Goal: Task Accomplishment & Management: Use online tool/utility

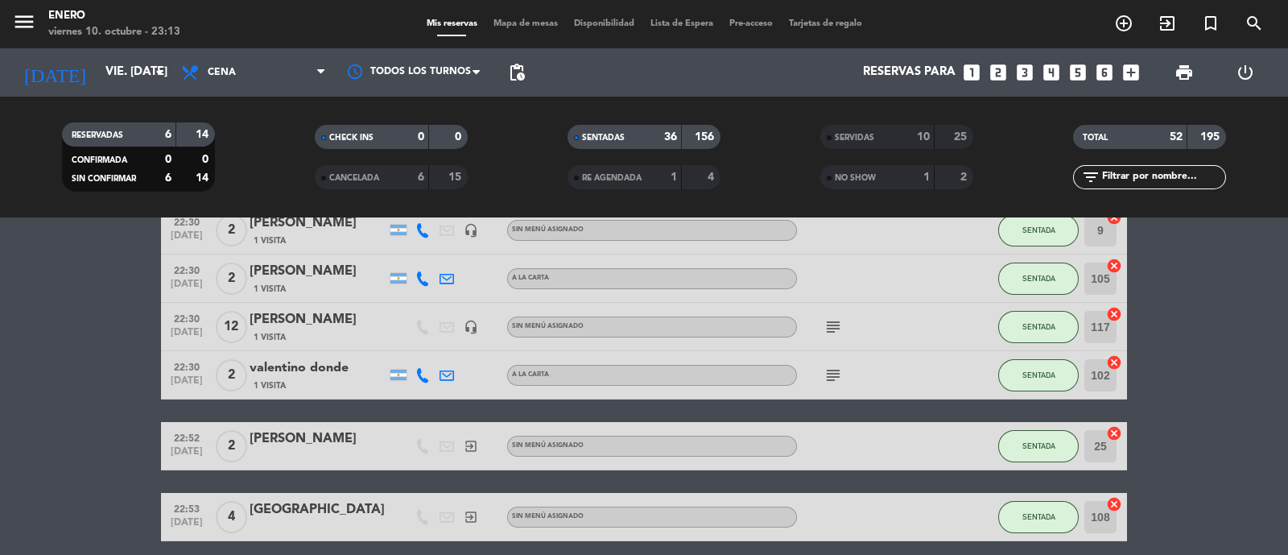
scroll to position [1408, 0]
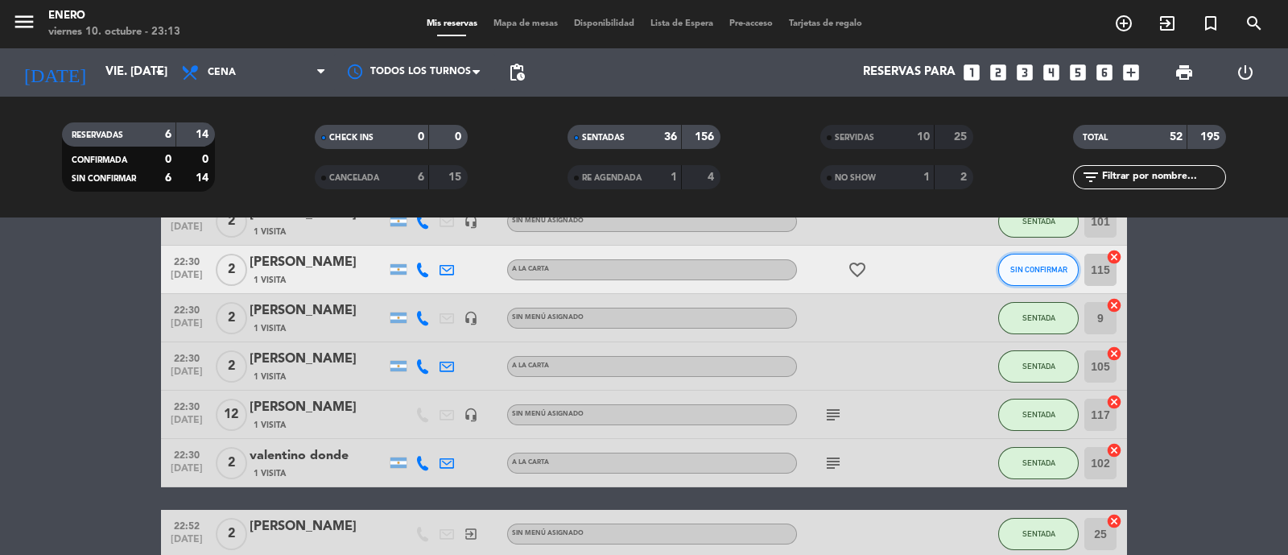
click at [1041, 255] on button "SIN CONFIRMAR" at bounding box center [1039, 270] width 81 height 32
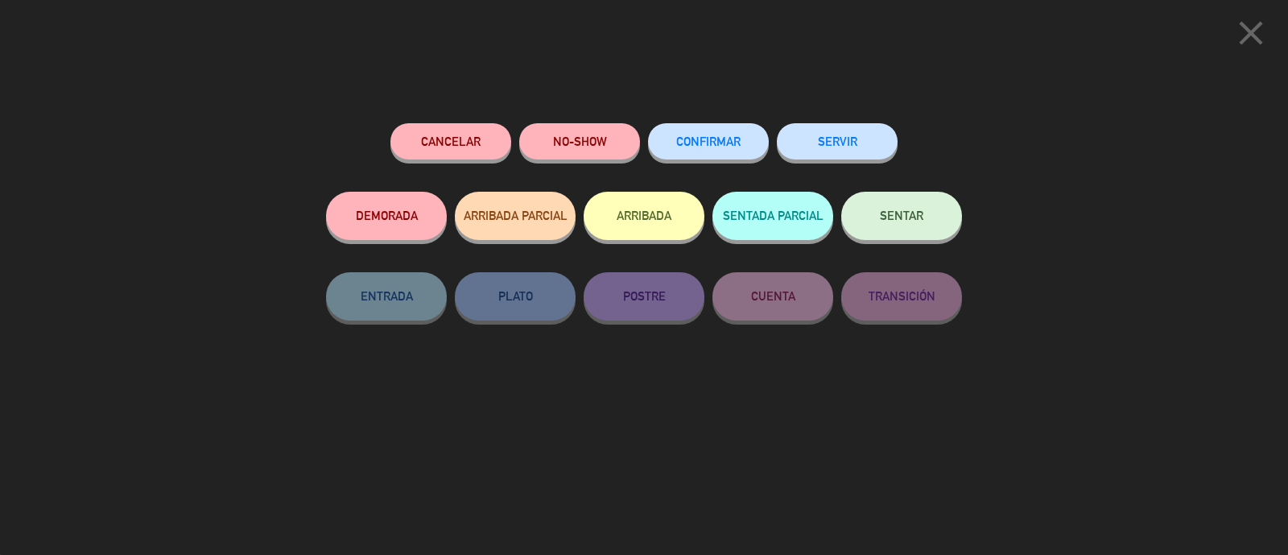
click at [587, 136] on button "NO-SHOW" at bounding box center [579, 141] width 121 height 36
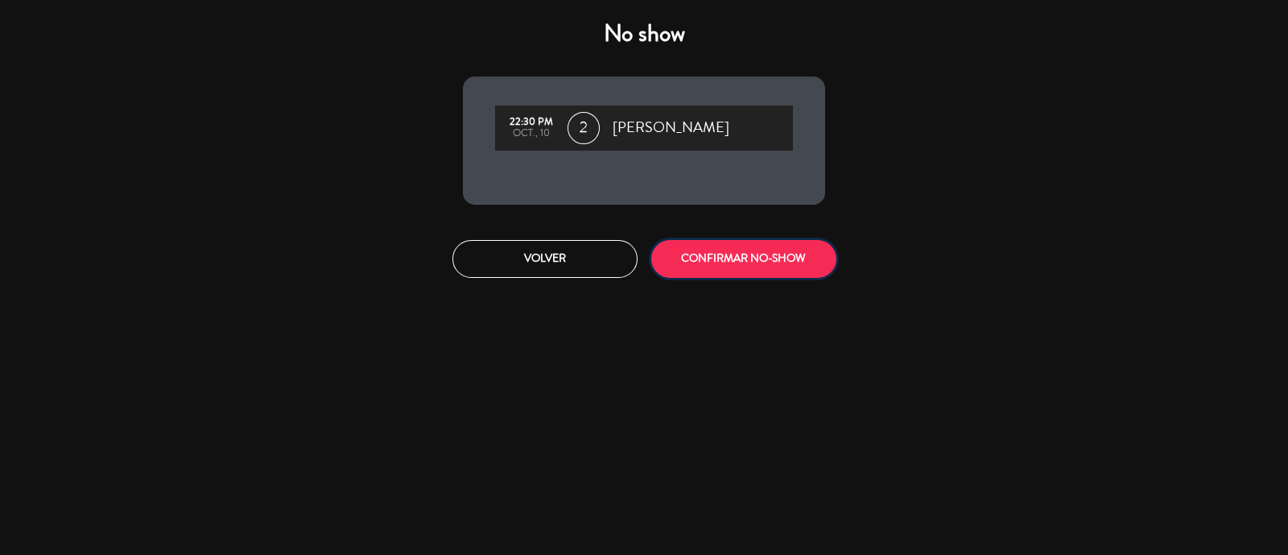
click at [713, 258] on button "CONFIRMAR NO-SHOW" at bounding box center [743, 259] width 185 height 38
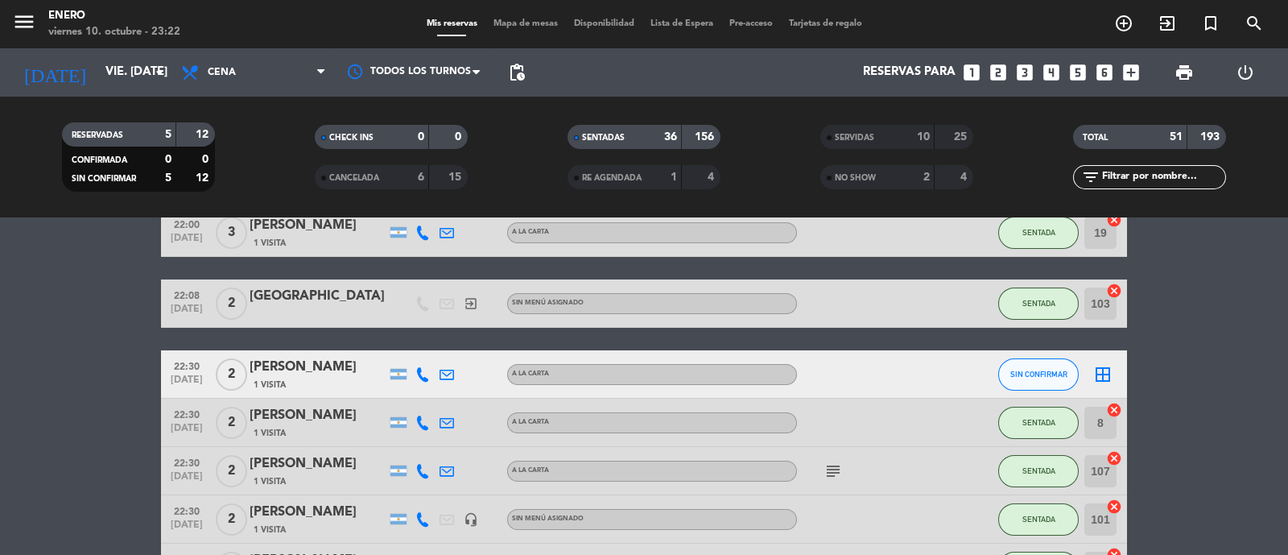
scroll to position [1107, 0]
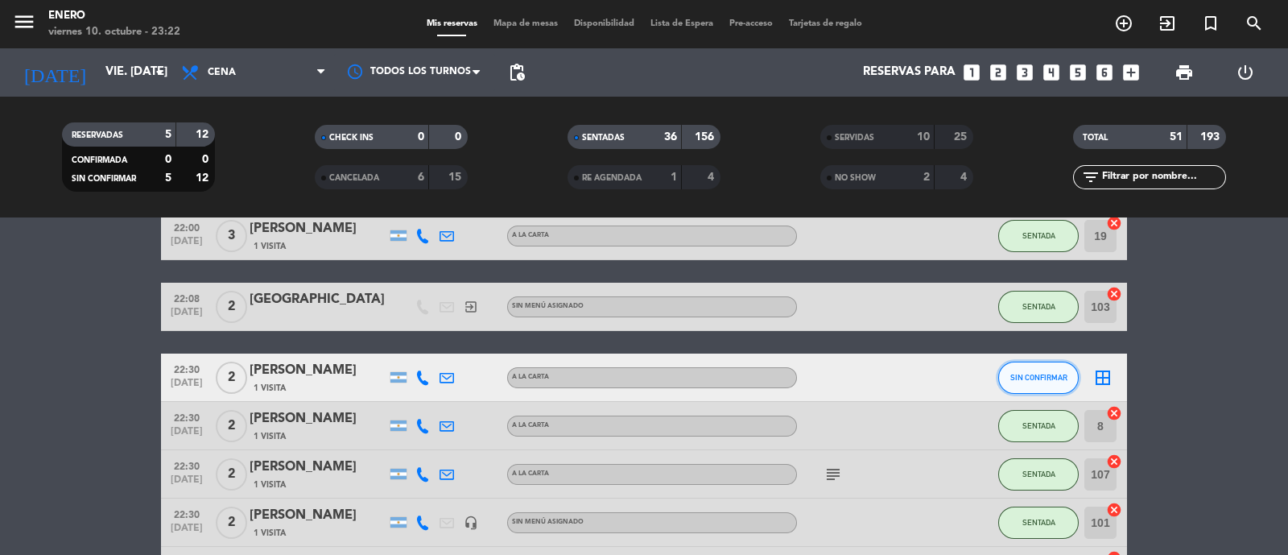
click at [1027, 382] on button "SIN CONFIRMAR" at bounding box center [1039, 378] width 81 height 32
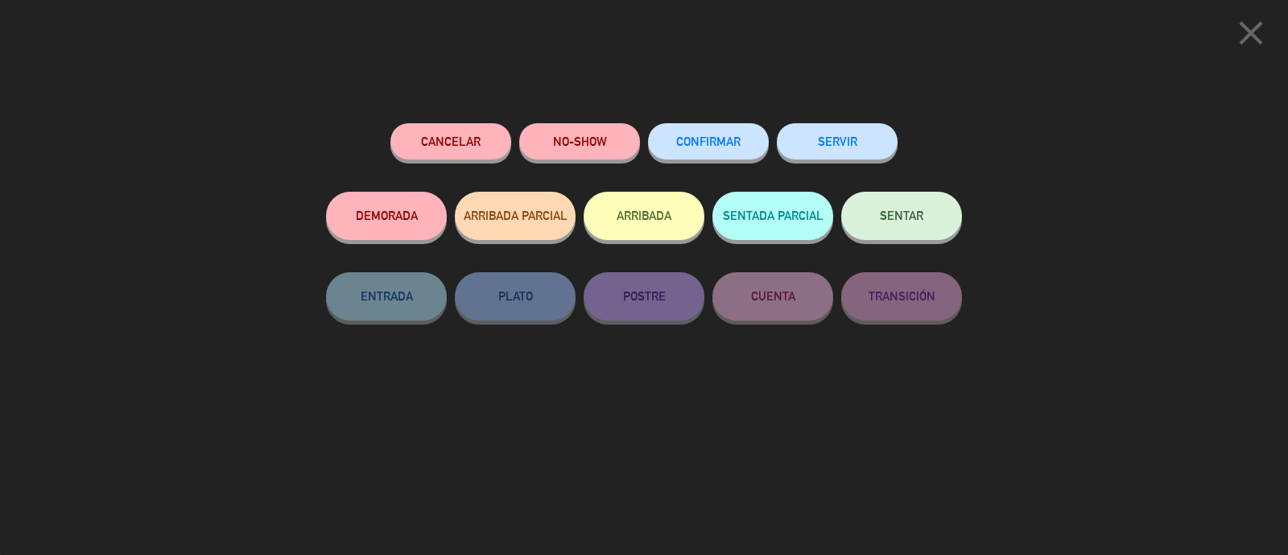
click at [582, 155] on button "NO-SHOW" at bounding box center [579, 141] width 121 height 36
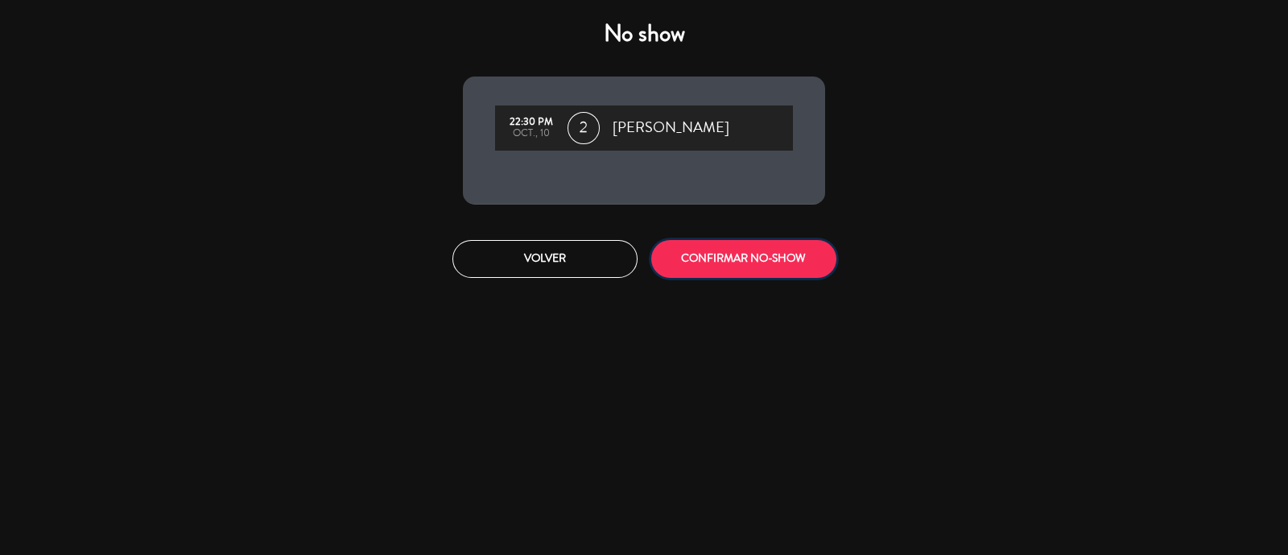
click at [734, 247] on button "CONFIRMAR NO-SHOW" at bounding box center [743, 259] width 185 height 38
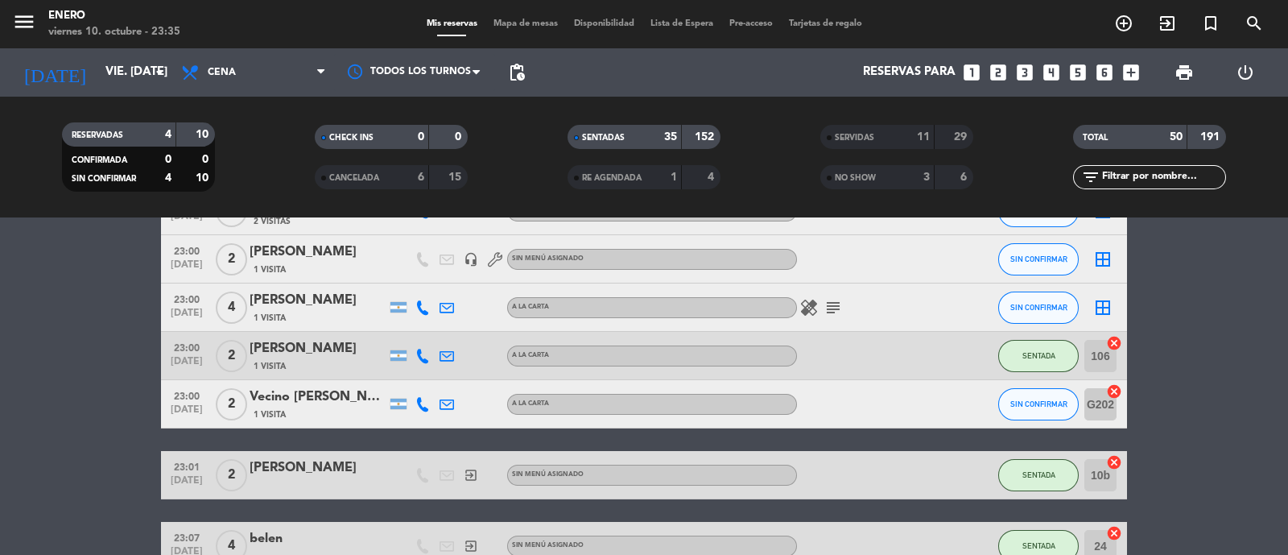
scroll to position [1860, 0]
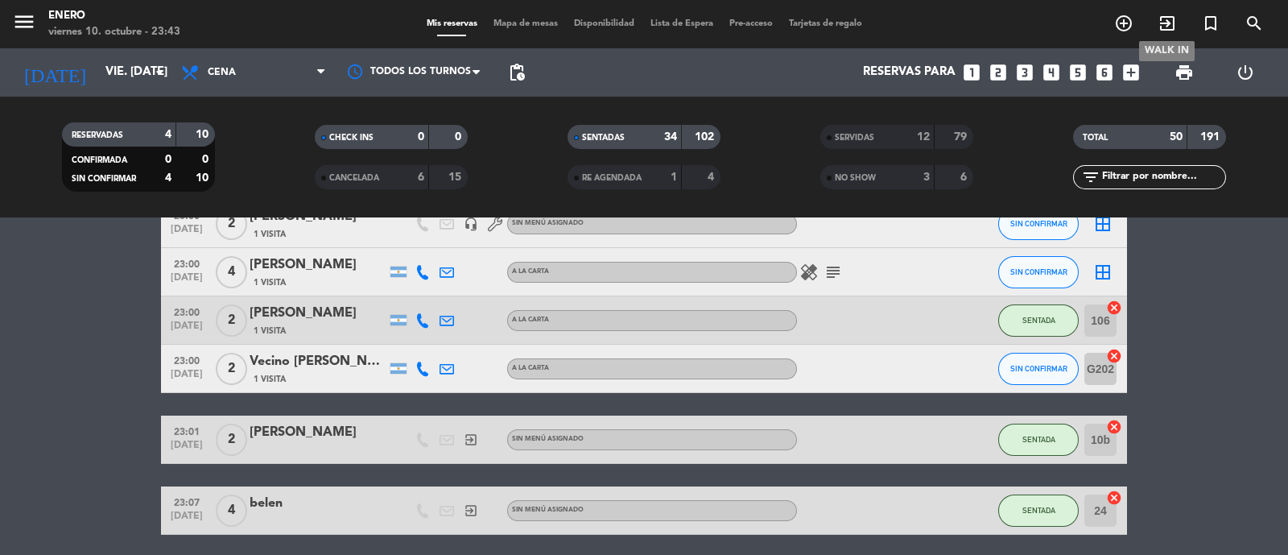
click at [1180, 22] on span "exit_to_app" at bounding box center [1167, 23] width 43 height 27
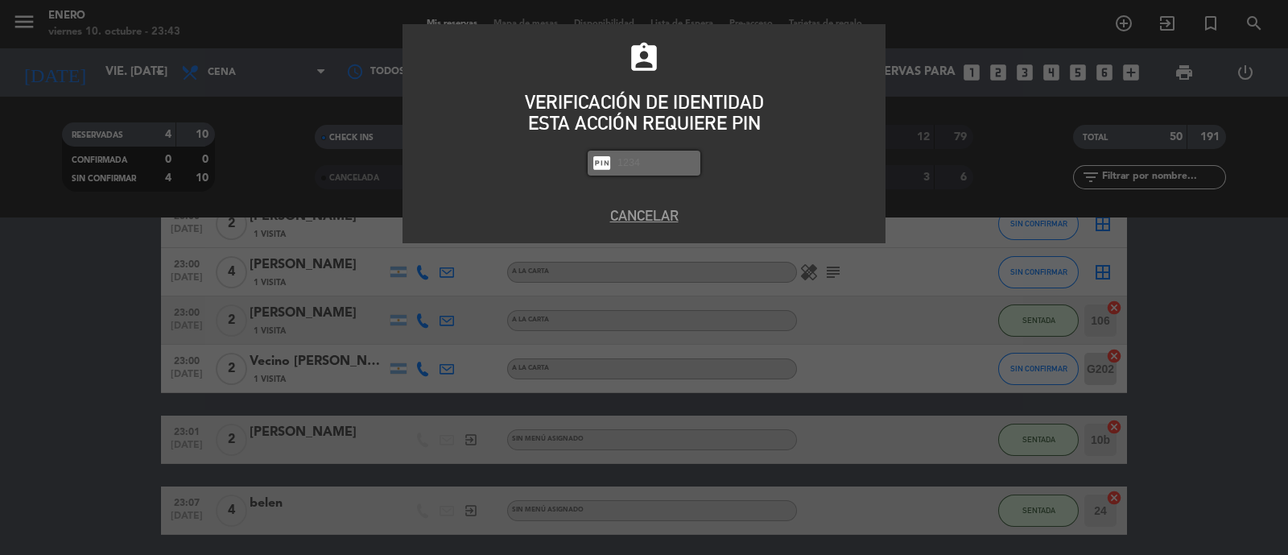
click at [667, 166] on input "text" at bounding box center [656, 163] width 81 height 19
type input "6082"
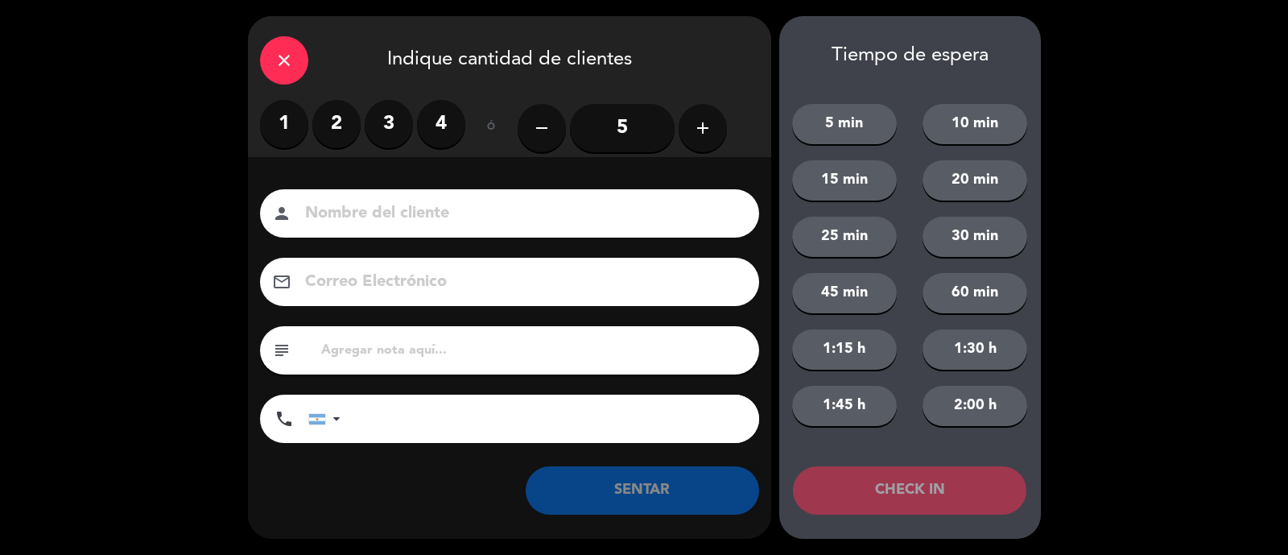
click at [585, 218] on input at bounding box center [521, 214] width 435 height 28
type input "g"
type input "[PERSON_NAME]"
click at [327, 130] on label "2" at bounding box center [336, 124] width 48 height 48
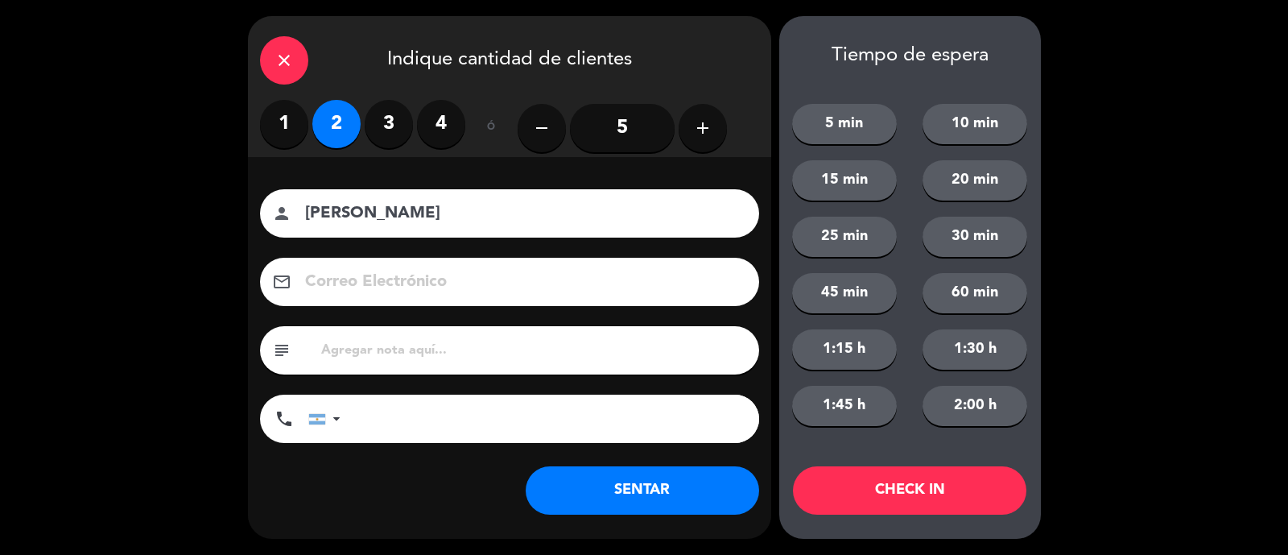
click at [602, 482] on button "SENTAR" at bounding box center [643, 490] width 234 height 48
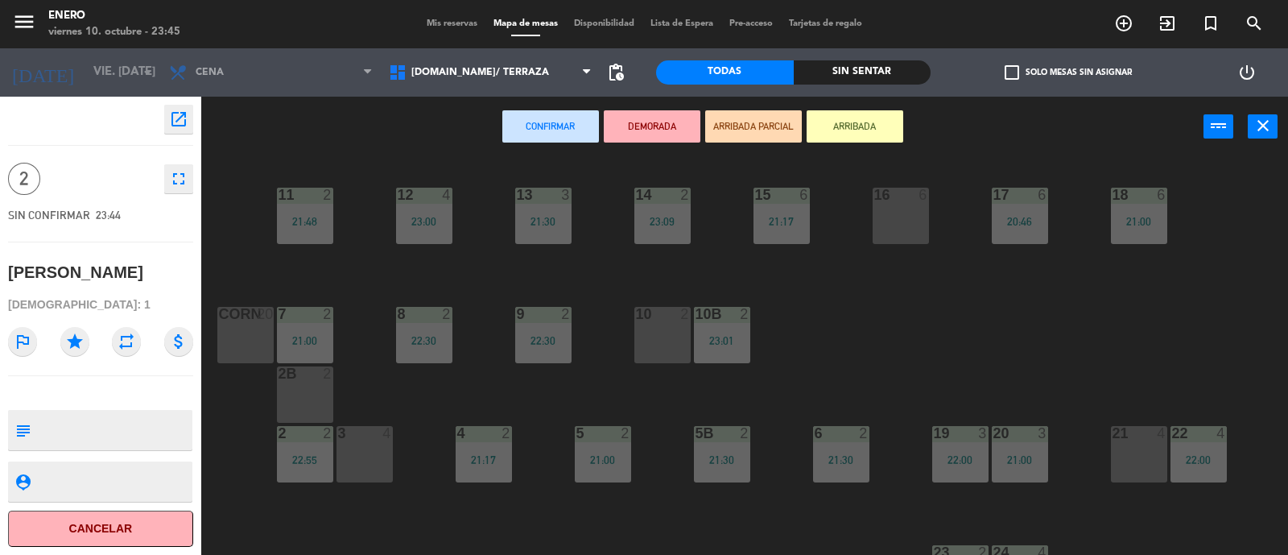
drag, startPoint x: 867, startPoint y: 126, endPoint x: 747, endPoint y: 118, distance: 120.3
click at [874, 112] on button "ARRIBADA" at bounding box center [855, 126] width 97 height 32
